Goal: Task Accomplishment & Management: Use online tool/utility

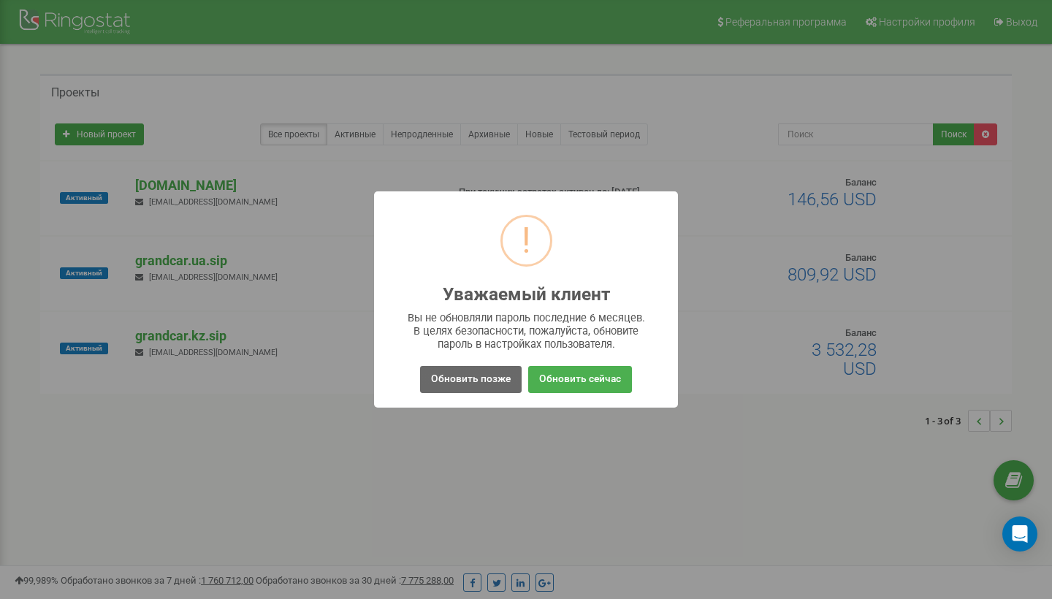
click at [498, 374] on button "Обновить позже" at bounding box center [471, 379] width 102 height 27
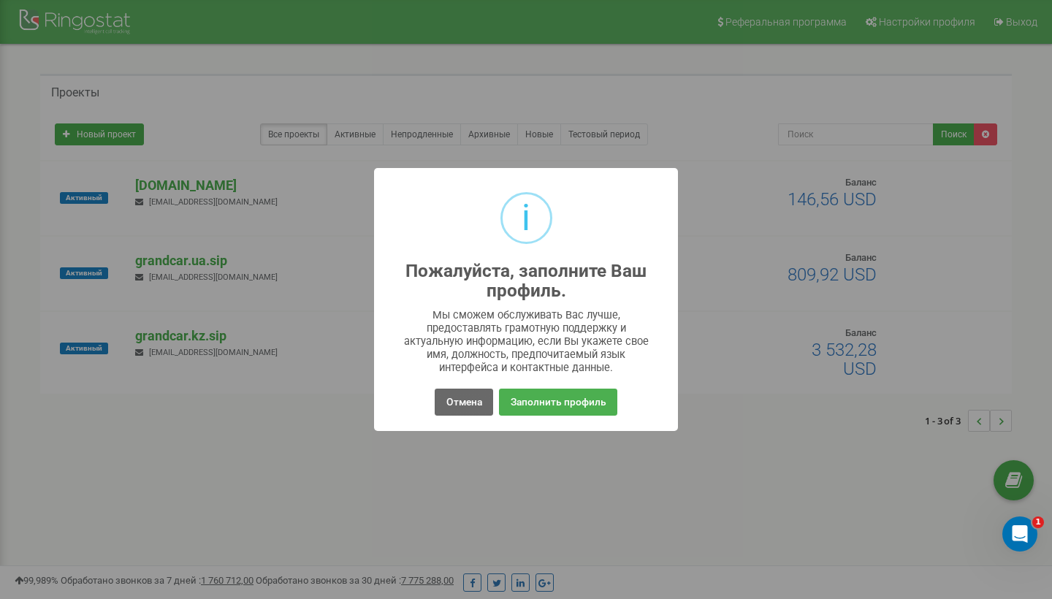
click at [448, 396] on button "Отмена" at bounding box center [464, 402] width 58 height 27
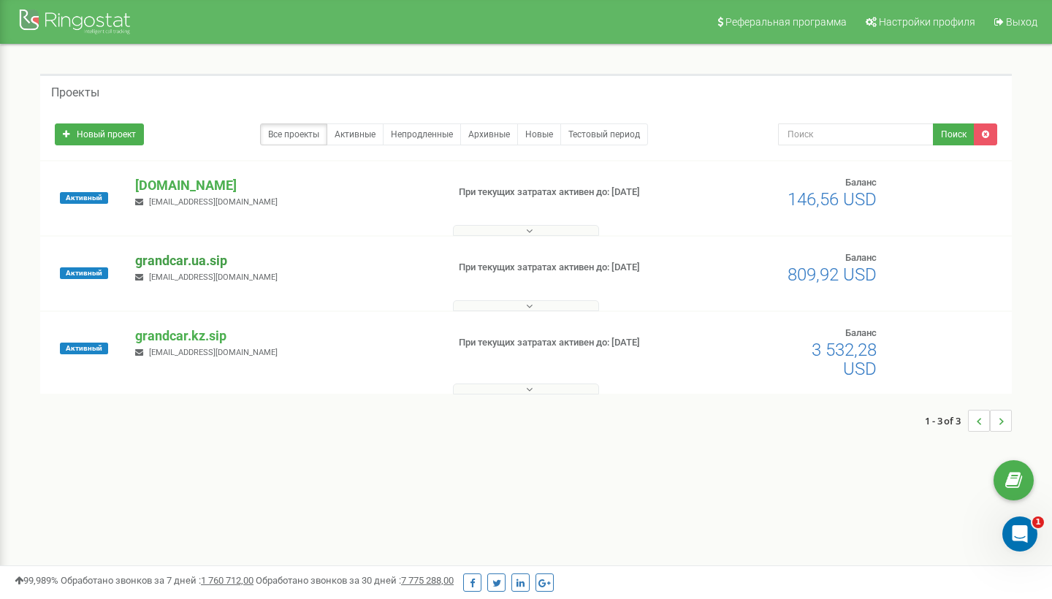
click at [193, 259] on p "grandcar.ua.sip" at bounding box center [285, 260] width 300 height 19
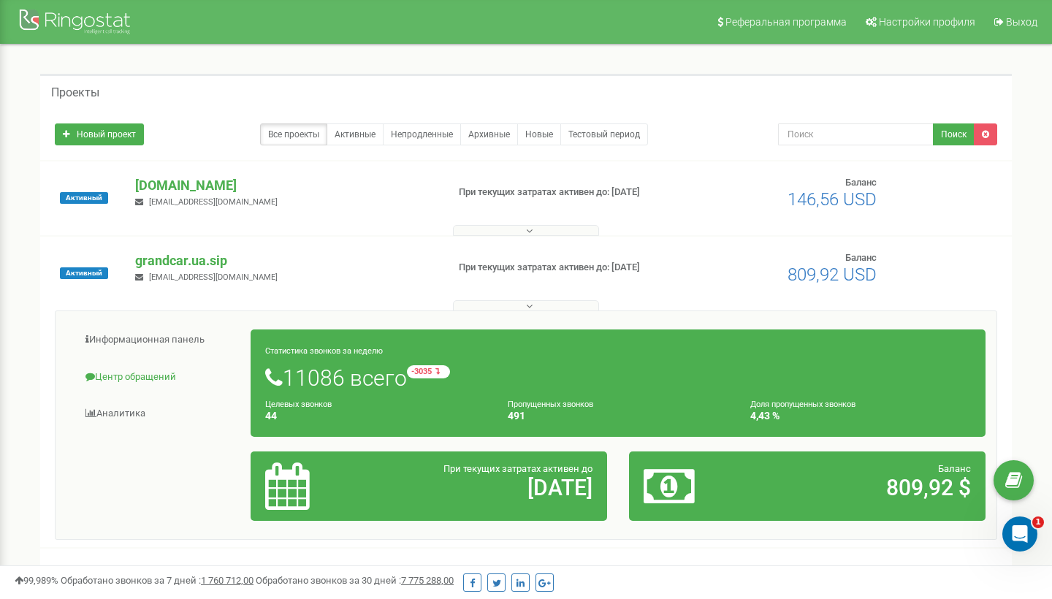
click at [154, 375] on link "Центр обращений" at bounding box center [159, 378] width 185 height 36
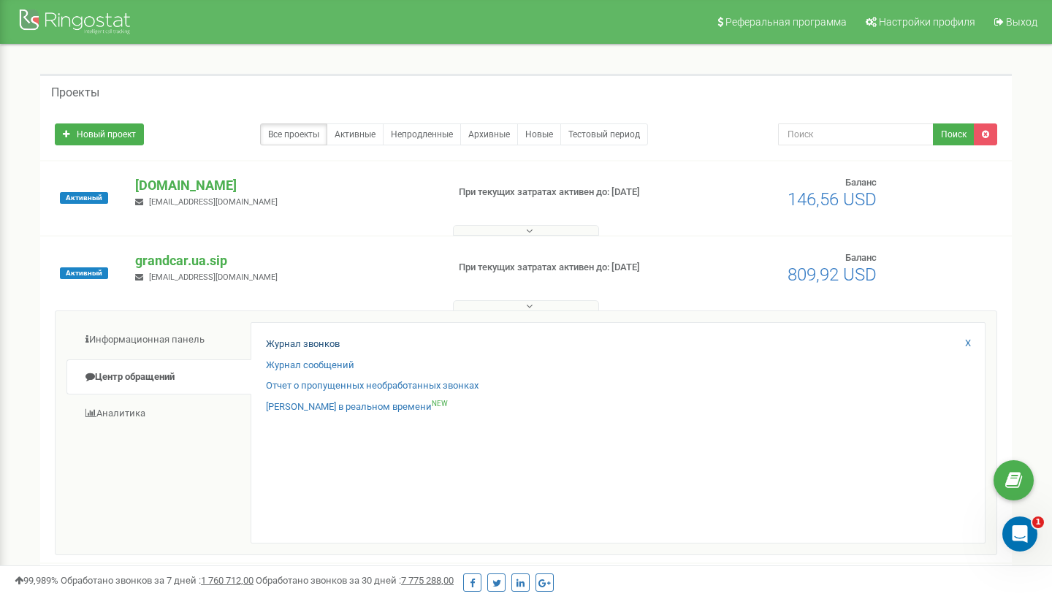
click at [333, 342] on link "Журнал звонков" at bounding box center [303, 345] width 74 height 14
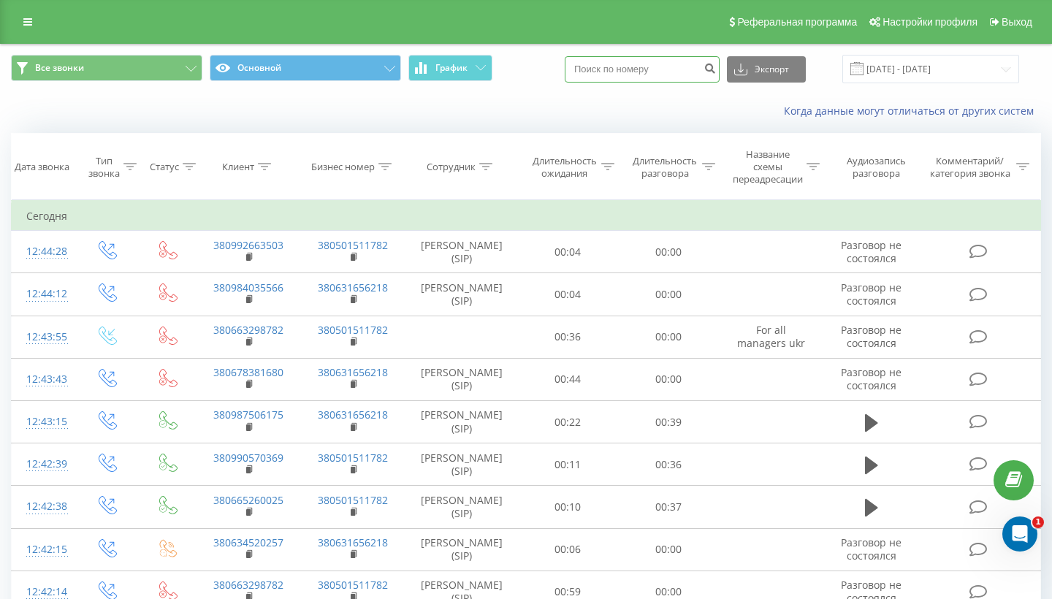
click at [631, 67] on input at bounding box center [642, 69] width 155 height 26
paste input "380 63 348 4250"
type input "380 63 348 4250"
click at [716, 66] on icon "submit" at bounding box center [710, 66] width 12 height 9
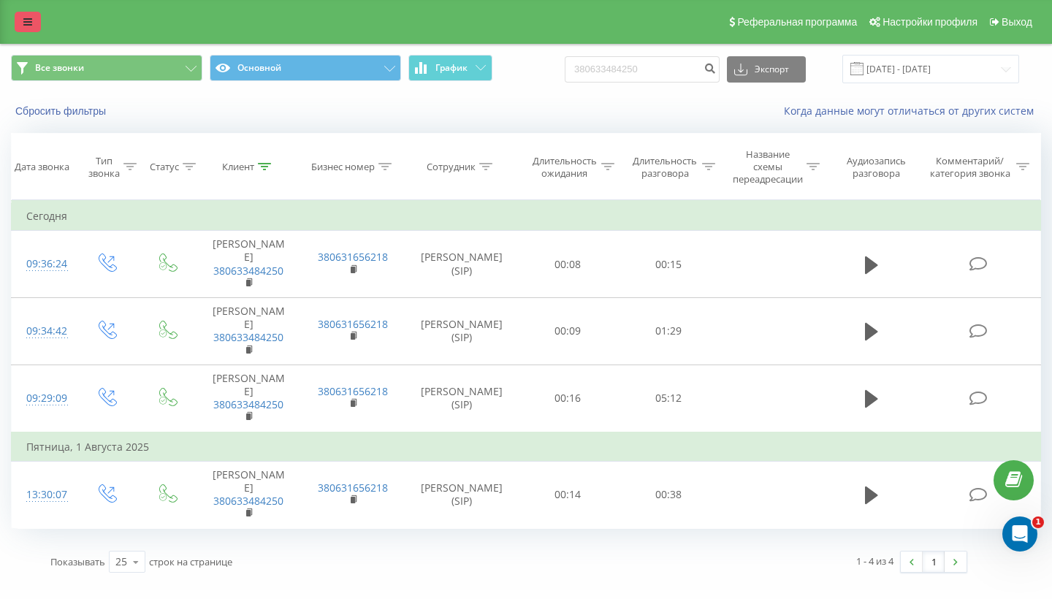
click at [23, 23] on link at bounding box center [28, 22] width 26 height 20
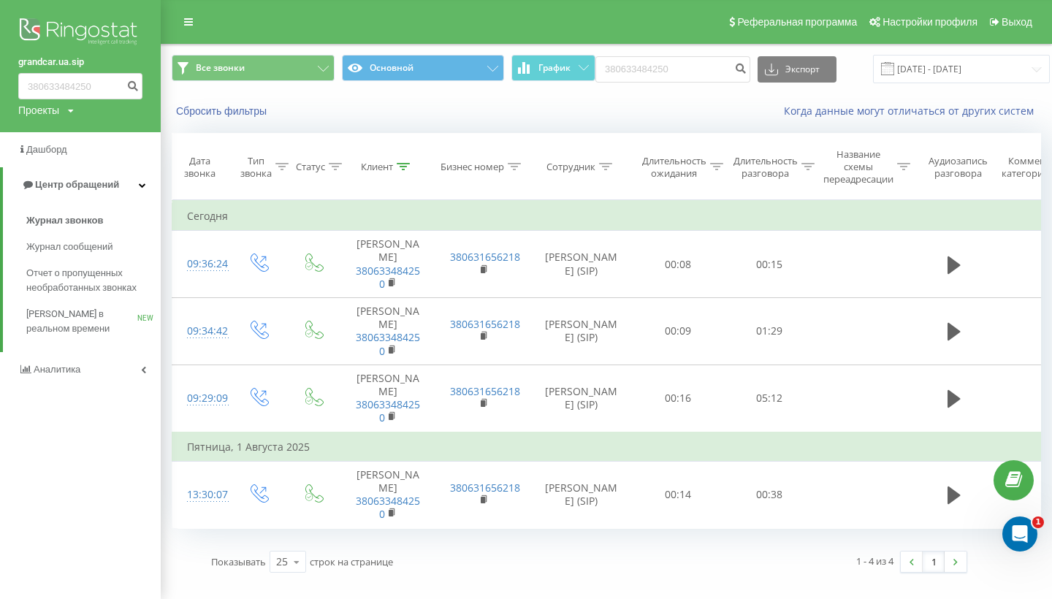
click at [63, 111] on div "Проекты grandcar.kz.sip grandcar.fmc.com grandcar.ua.sip" at bounding box center [46, 110] width 56 height 15
click at [101, 159] on link "[DOMAIN_NAME]" at bounding box center [66, 160] width 71 height 12
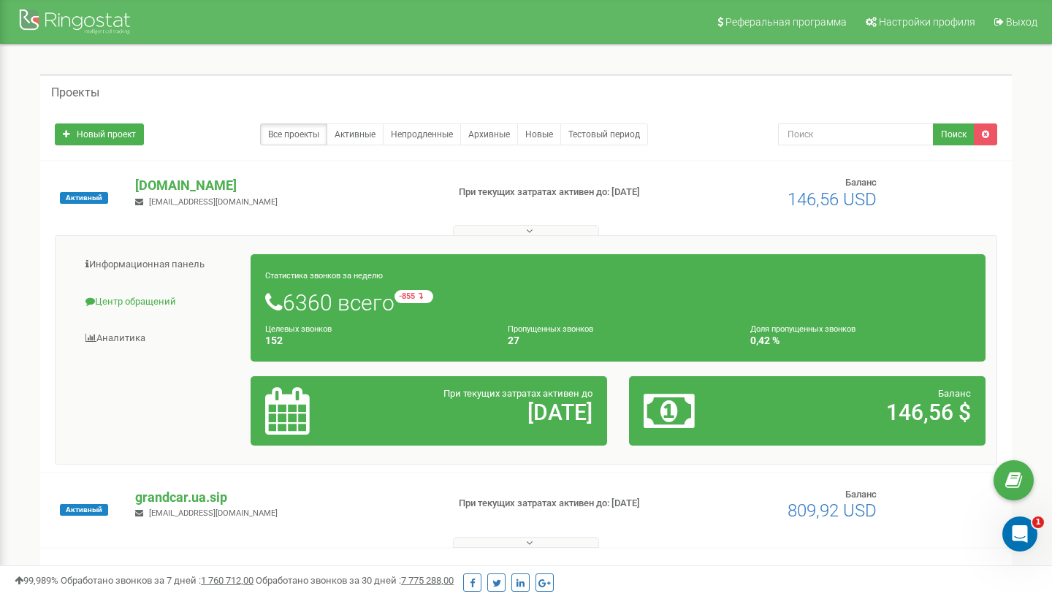
click at [150, 302] on link "Центр обращений" at bounding box center [159, 302] width 185 height 36
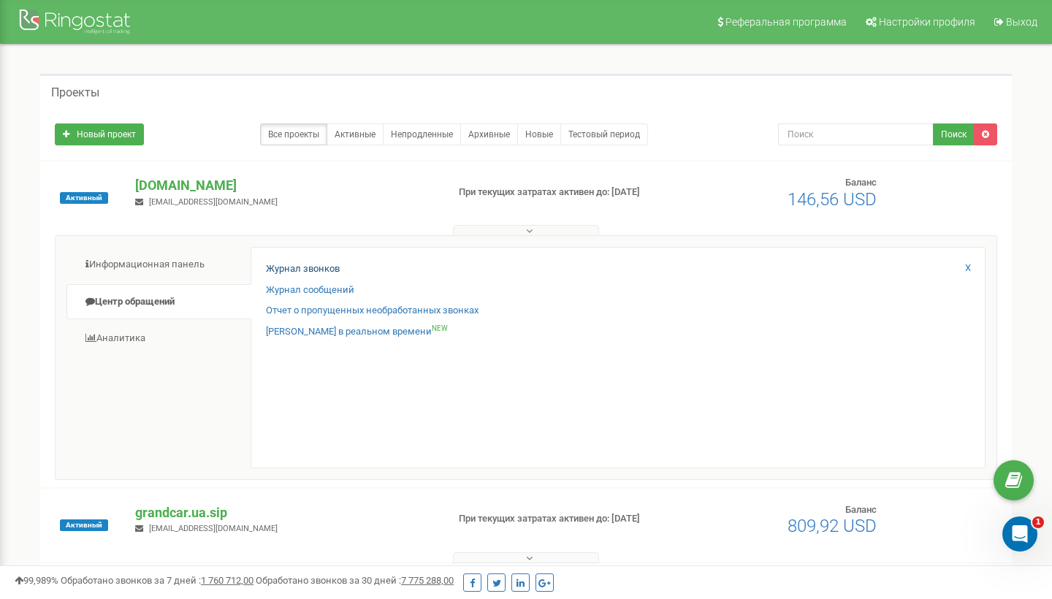
click at [332, 266] on link "Журнал звонков" at bounding box center [303, 269] width 74 height 14
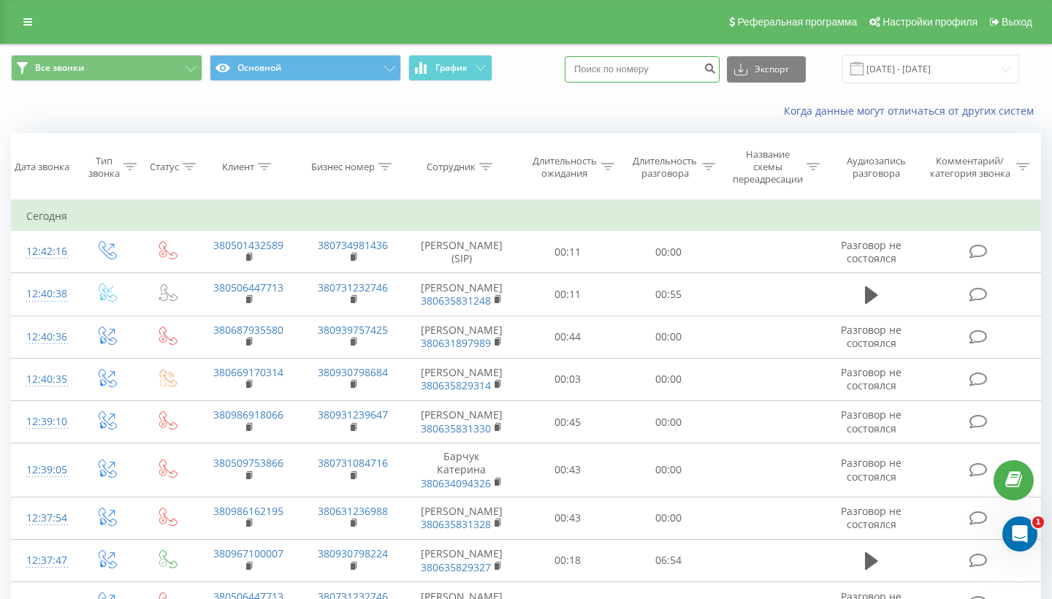
click at [685, 83] on input at bounding box center [642, 69] width 155 height 26
paste input "380 63 348 4250"
type input "380 63 348 4250"
click at [716, 71] on icon "submit" at bounding box center [710, 66] width 12 height 9
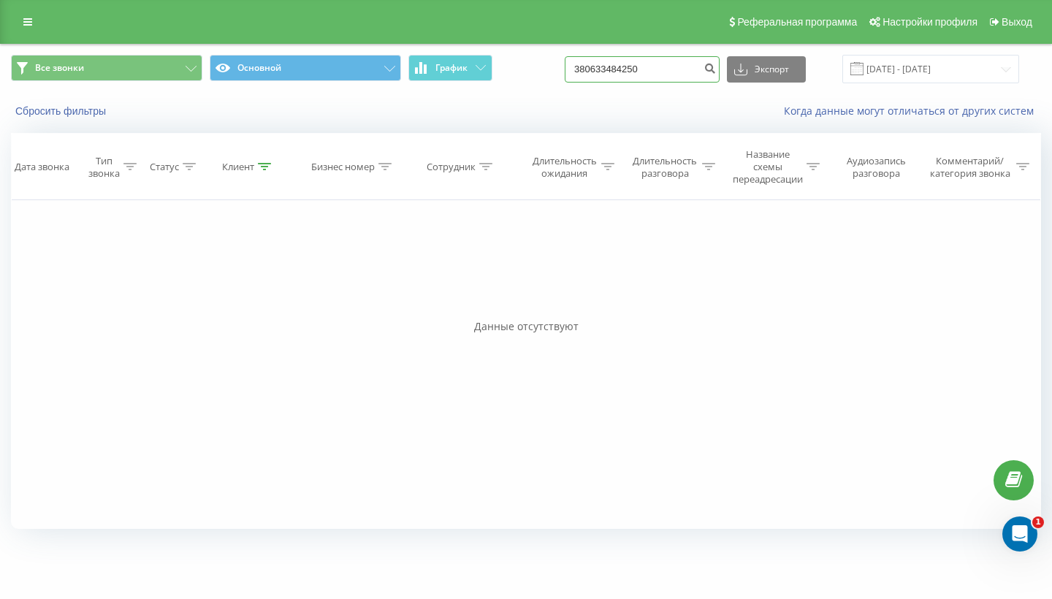
click at [680, 83] on input "380633484250" at bounding box center [642, 69] width 155 height 26
drag, startPoint x: 680, startPoint y: 84, endPoint x: 692, endPoint y: 87, distance: 12.8
click at [692, 83] on input "380633484250" at bounding box center [642, 69] width 155 height 26
click at [701, 81] on input "380633484250" at bounding box center [642, 69] width 155 height 26
click at [31, 27] on icon at bounding box center [27, 22] width 9 height 10
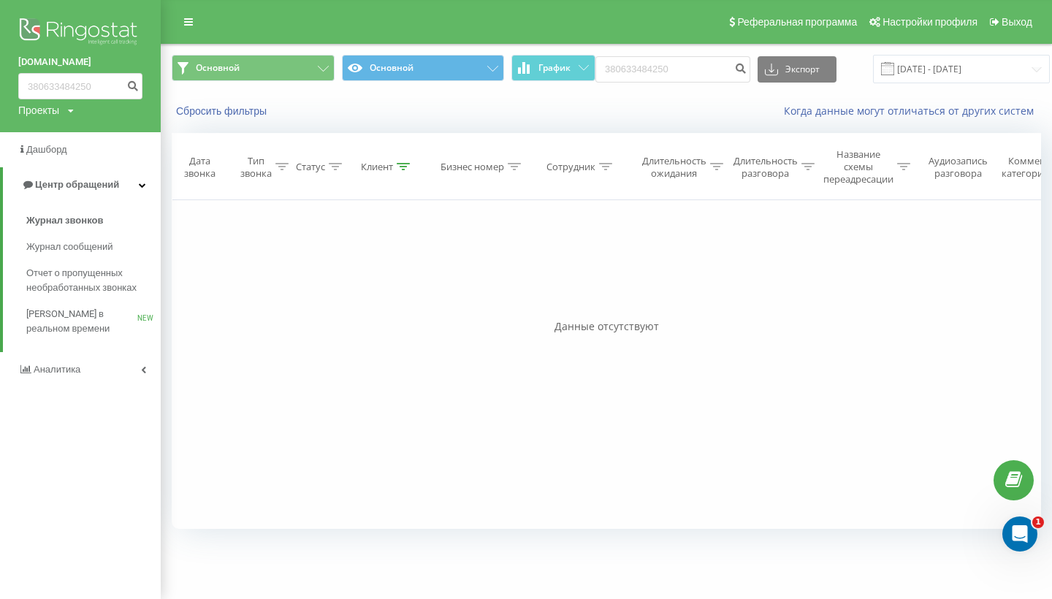
click at [58, 110] on div "Проекты" at bounding box center [38, 110] width 41 height 15
click at [64, 184] on link "grandcar.ua.sip" at bounding box center [66, 188] width 71 height 12
click at [66, 106] on div "Проекты grandcar.kz.sip [DOMAIN_NAME] [DOMAIN_NAME]" at bounding box center [46, 110] width 56 height 15
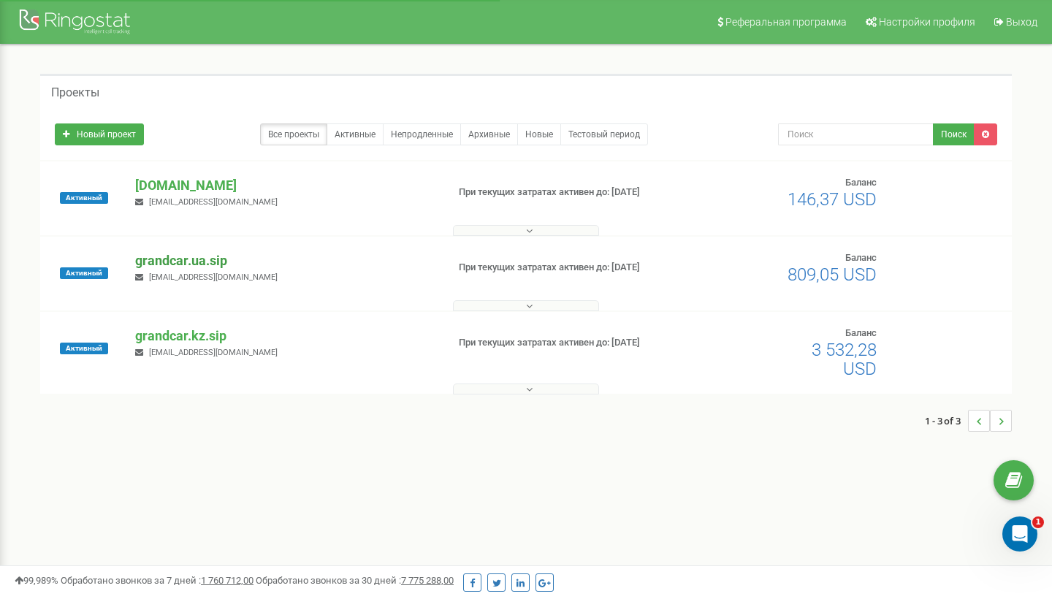
click at [205, 259] on p "grandcar.ua.sip" at bounding box center [285, 260] width 300 height 19
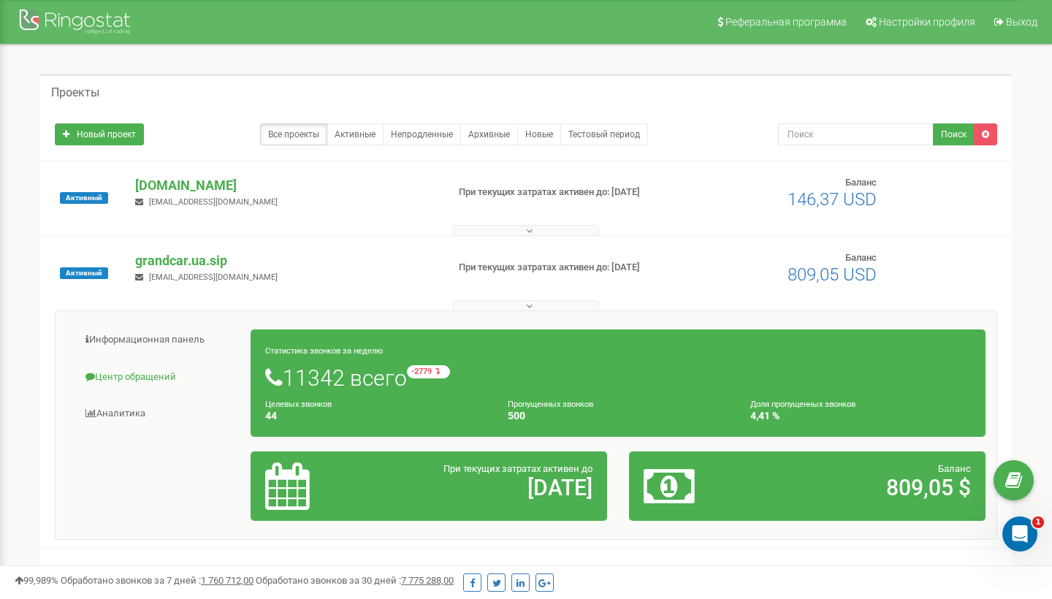
click at [156, 372] on link "Центр обращений" at bounding box center [159, 378] width 185 height 36
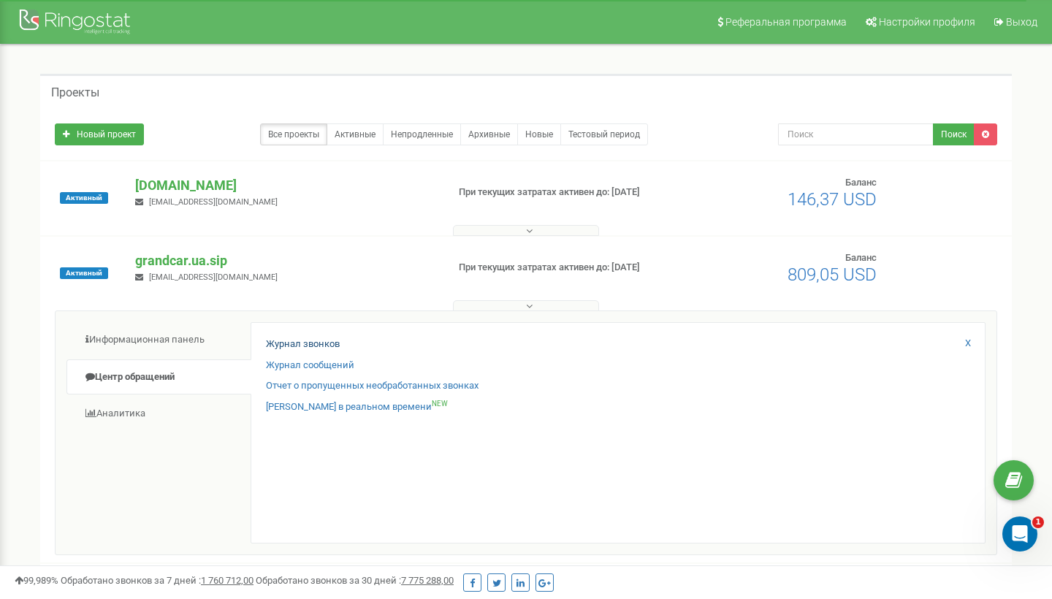
click at [294, 339] on link "Журнал звонков" at bounding box center [303, 345] width 74 height 14
click at [299, 343] on link "Журнал звонков" at bounding box center [303, 345] width 74 height 14
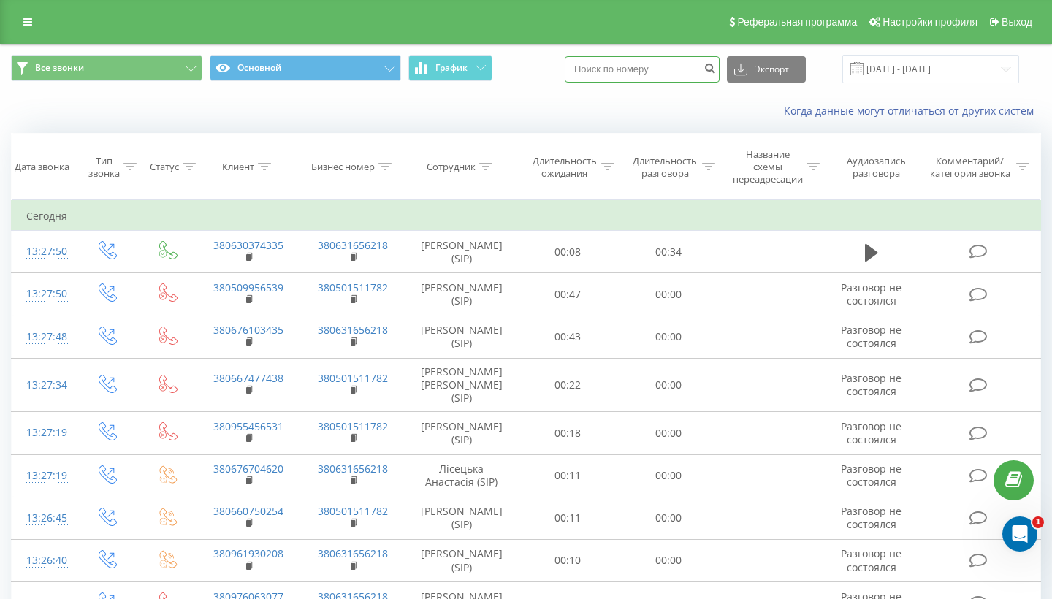
click at [654, 59] on input at bounding box center [642, 69] width 155 height 26
paste input "380 63 348 4250"
type input "380 63 348 4250"
click at [716, 63] on icon "submit" at bounding box center [710, 66] width 12 height 9
